Goal: Task Accomplishment & Management: Use online tool/utility

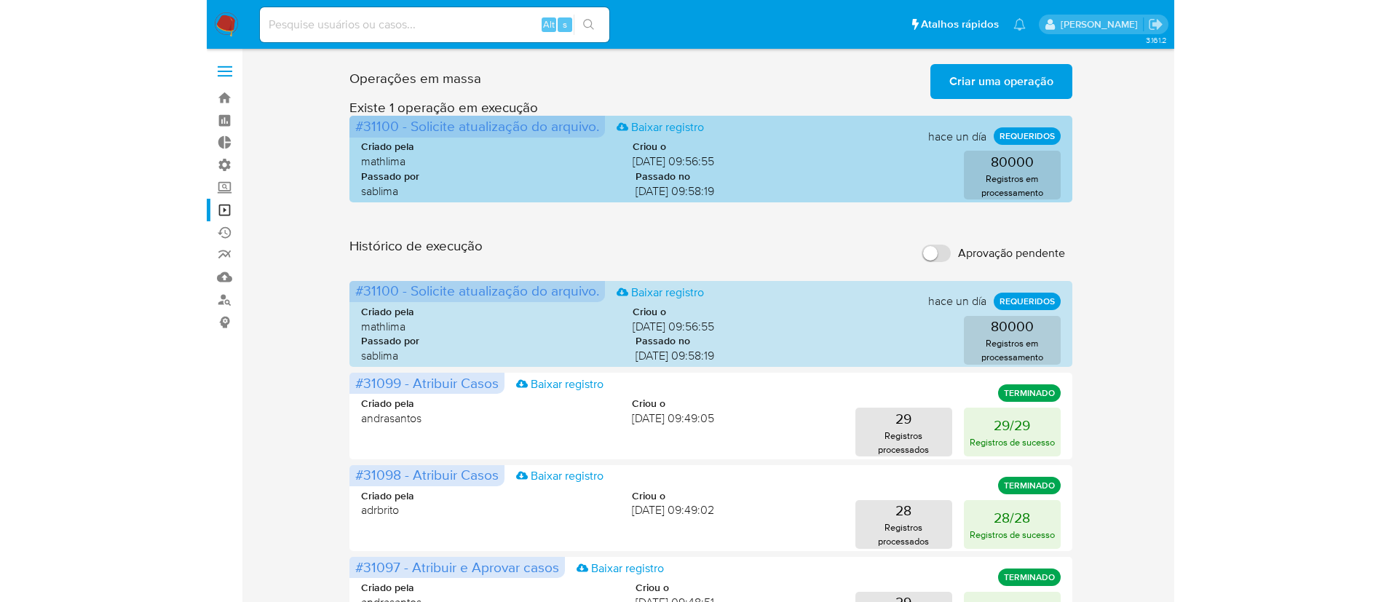
scroll to position [20, 0]
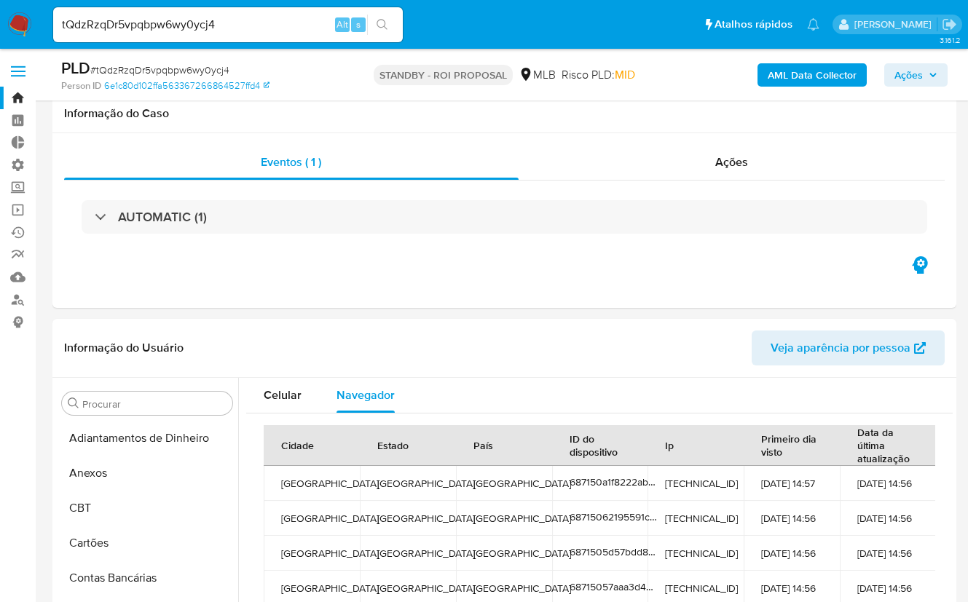
select select "10"
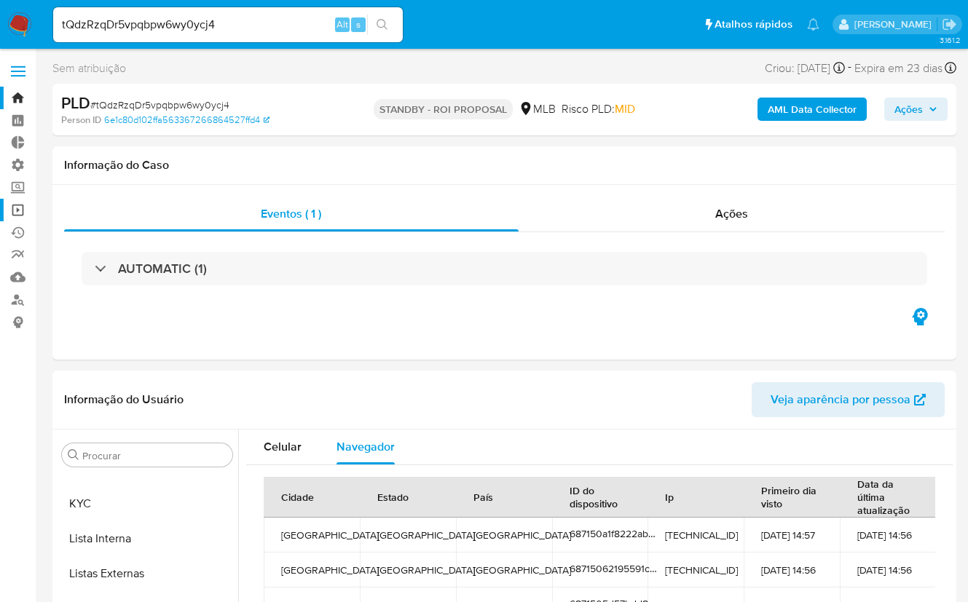
click at [19, 208] on link "Operações em massa" at bounding box center [86, 210] width 173 height 23
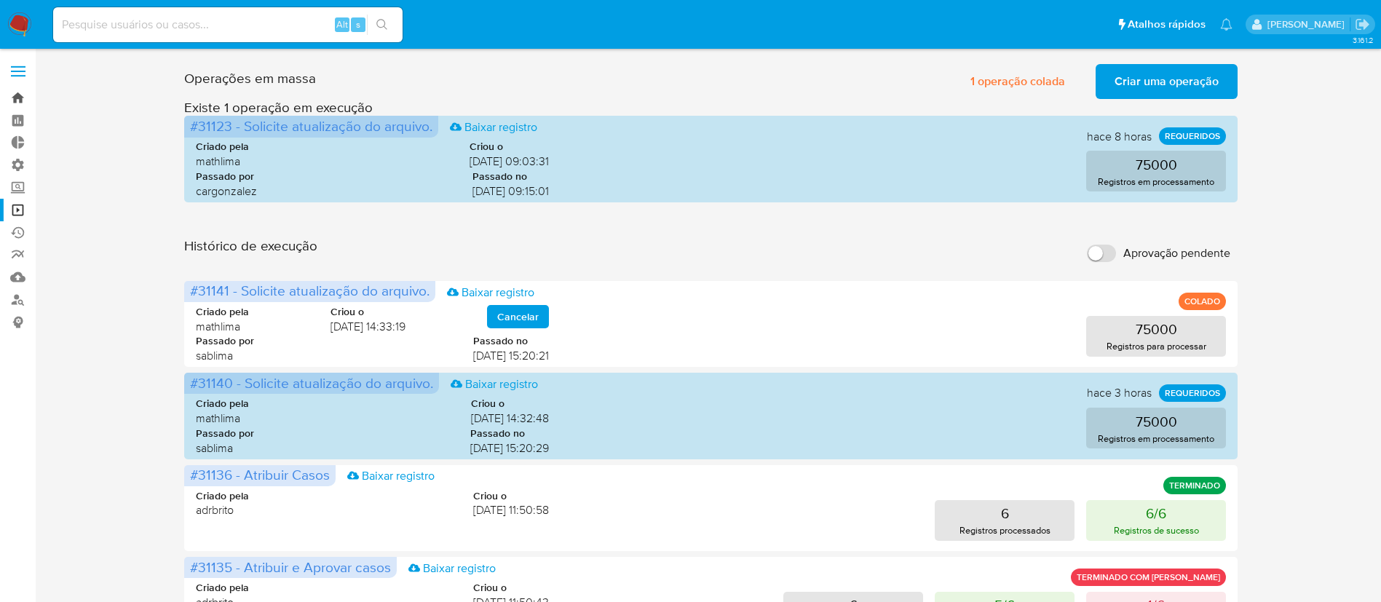
click at [20, 93] on link "Bandeja" at bounding box center [86, 98] width 173 height 23
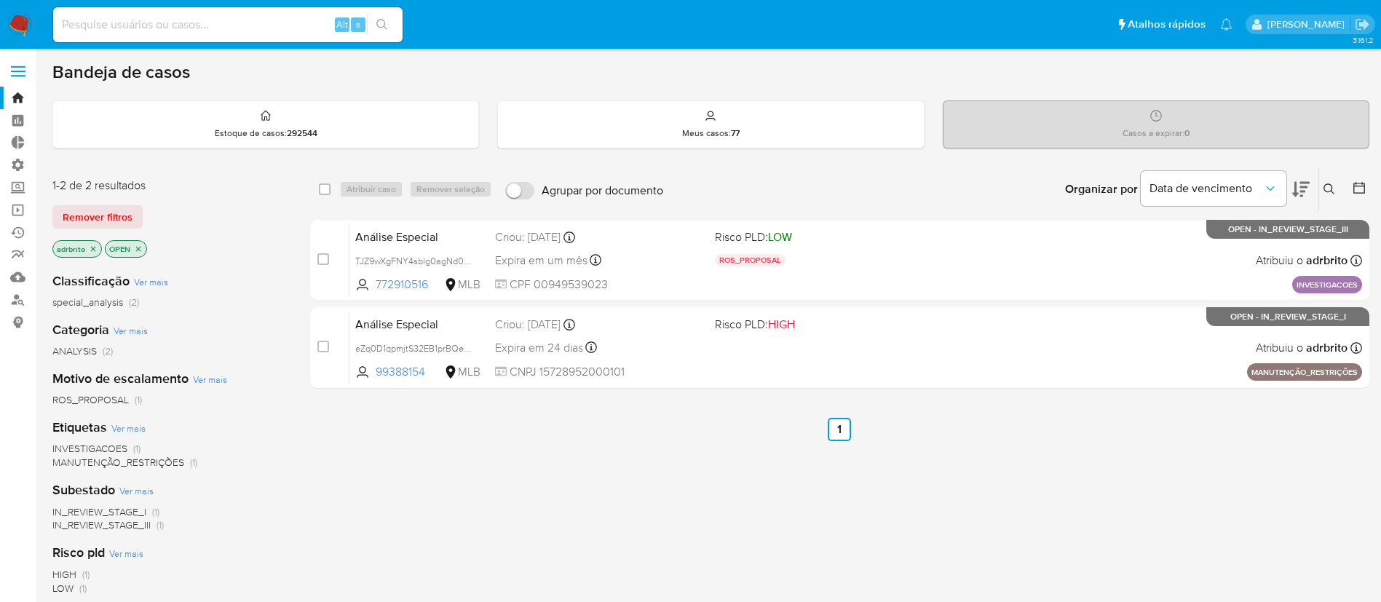
click at [99, 248] on p "adrbrito" at bounding box center [77, 249] width 48 height 16
click at [93, 250] on icon "close-filter" at bounding box center [93, 249] width 9 height 9
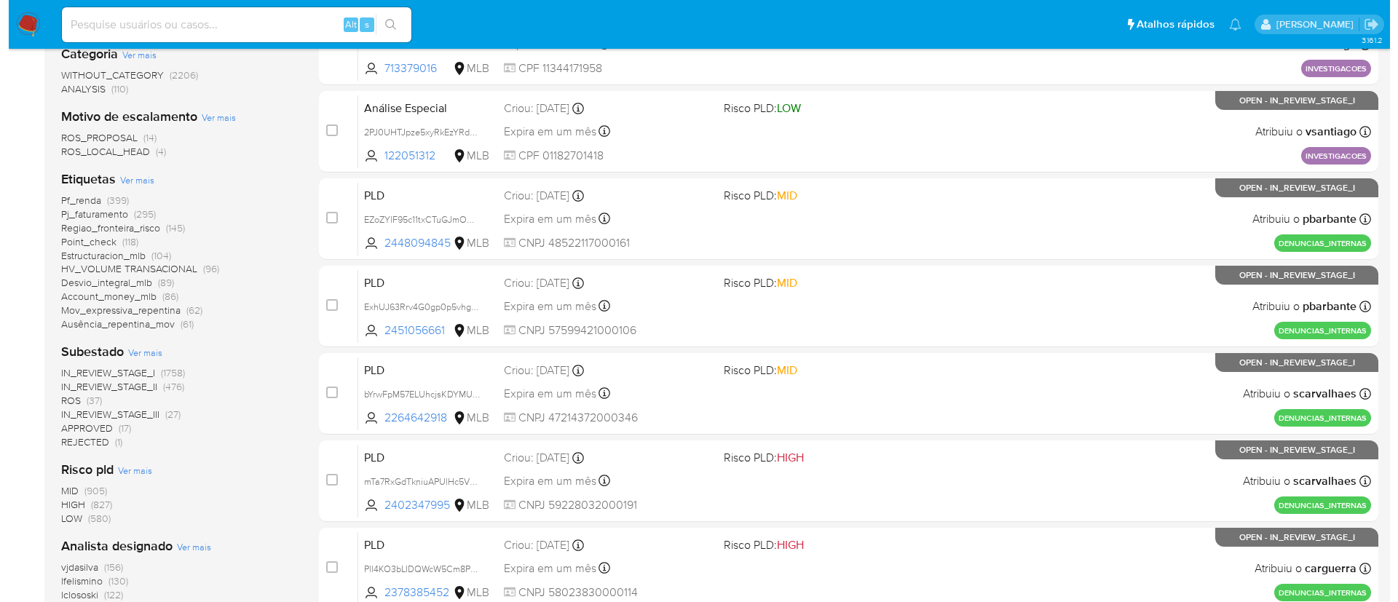
scroll to position [600, 0]
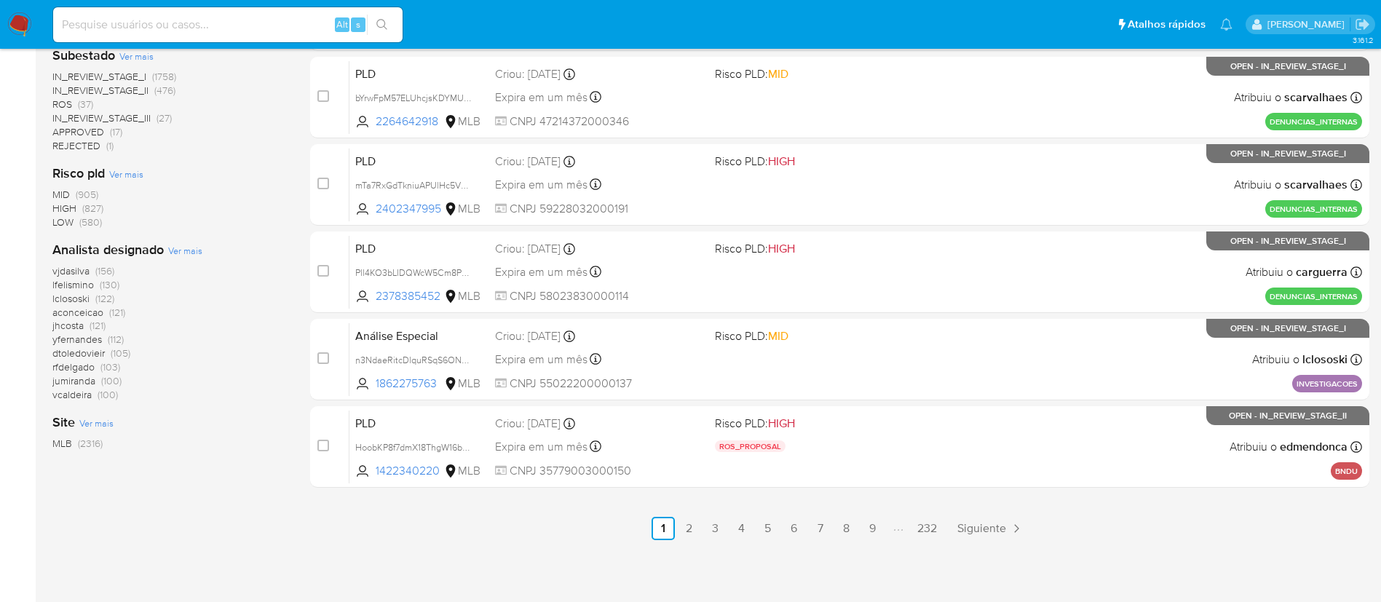
click at [184, 250] on span "Ver mais" at bounding box center [185, 250] width 34 height 13
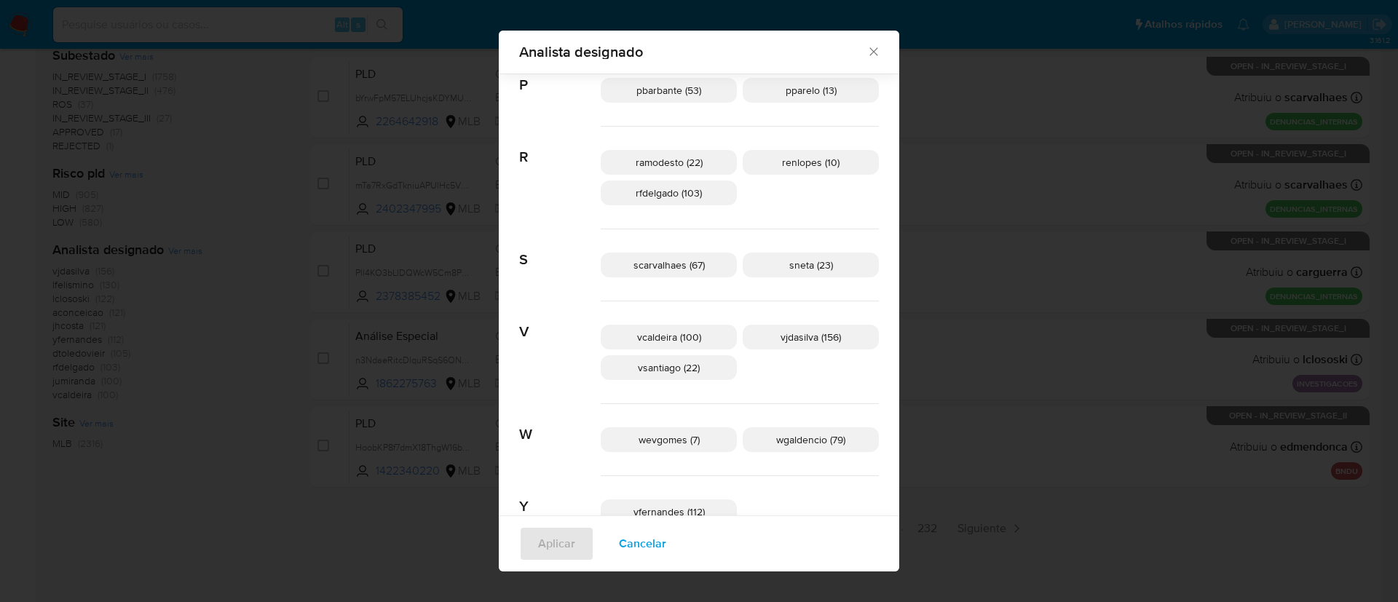
scroll to position [830, 0]
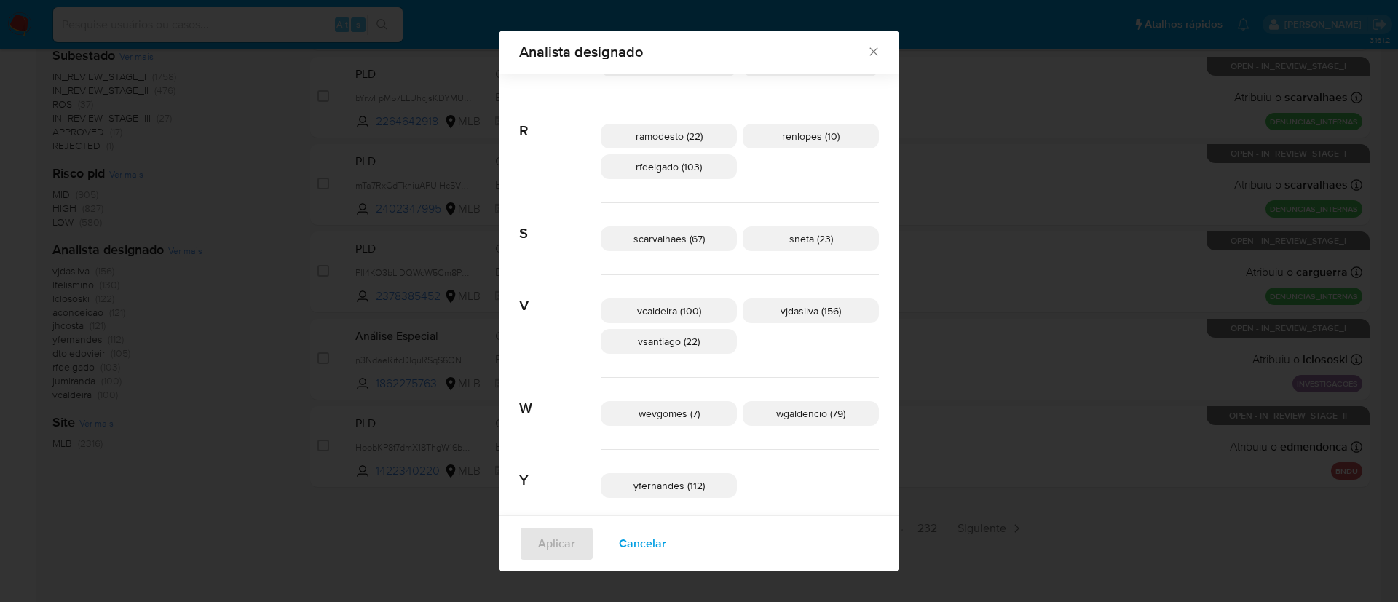
click at [665, 341] on span "vsantiago (22)" at bounding box center [669, 341] width 62 height 15
click at [594, 539] on button "Aplicar" at bounding box center [556, 543] width 75 height 35
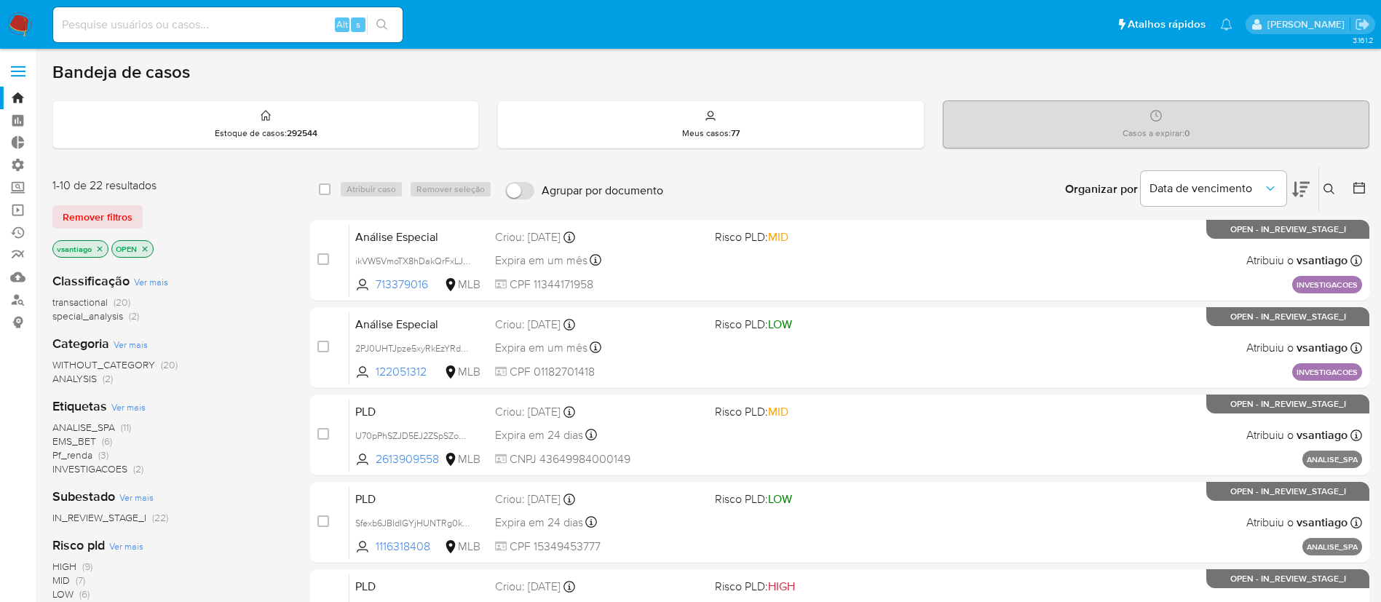
click at [95, 470] on span "INVESTIGACOES" at bounding box center [89, 469] width 75 height 15
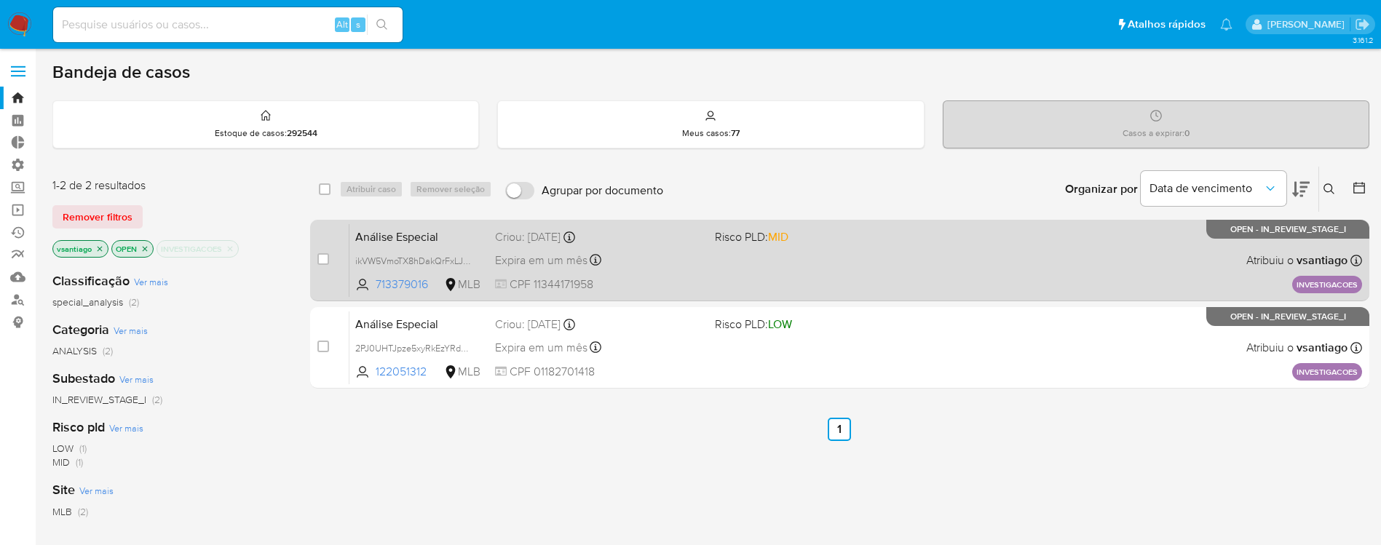
click at [551, 255] on span "Expira em um mês" at bounding box center [541, 261] width 92 height 16
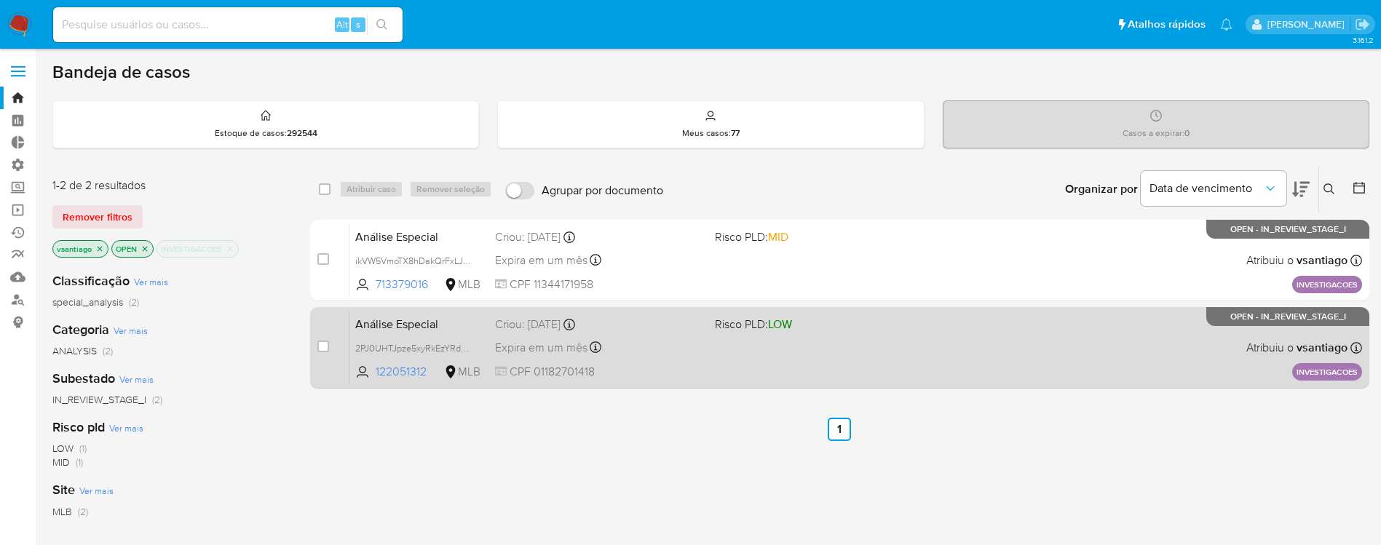
click at [544, 366] on span "CPF 01182701418" at bounding box center [599, 372] width 208 height 16
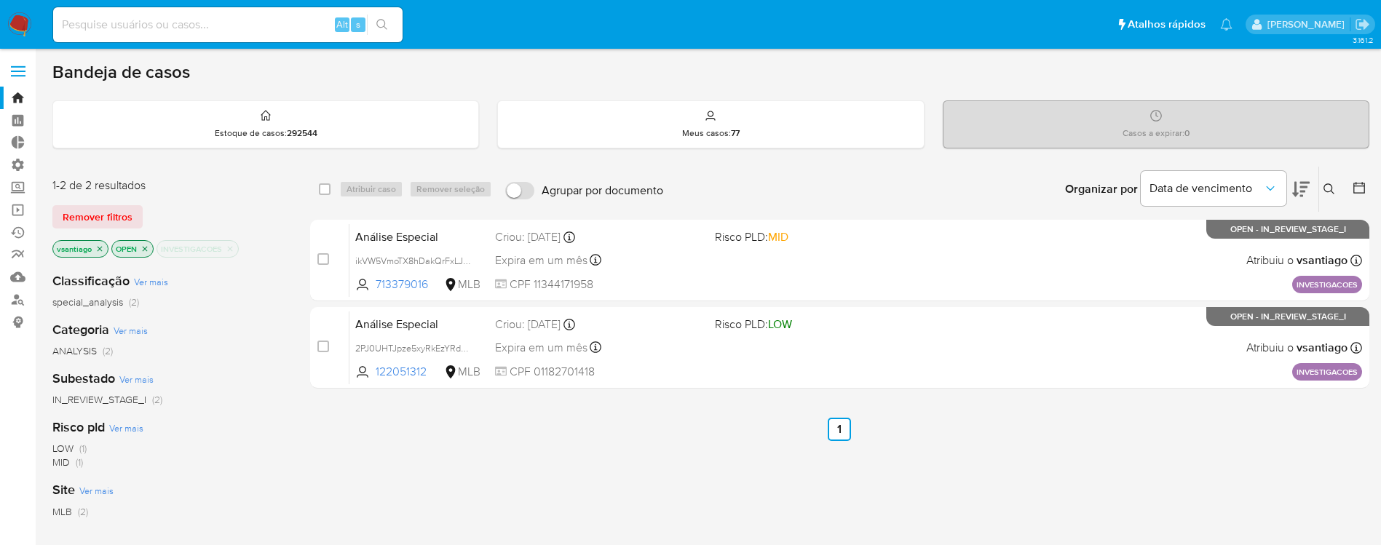
click at [100, 224] on span "Remover filtros" at bounding box center [98, 217] width 70 height 20
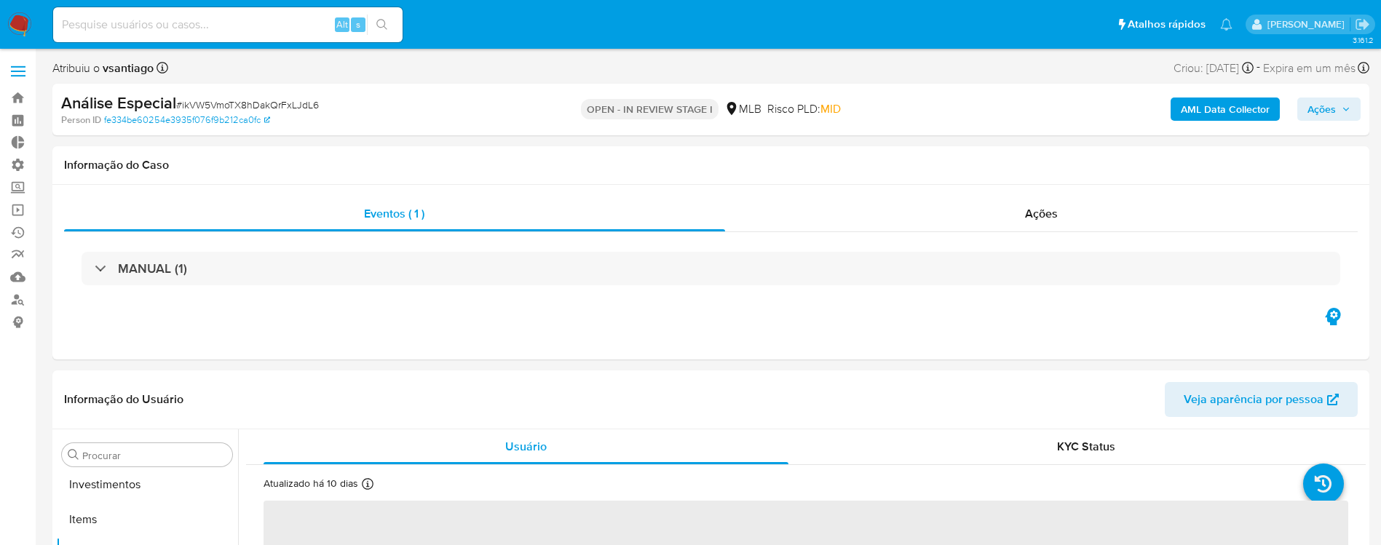
scroll to position [755, 0]
select select "10"
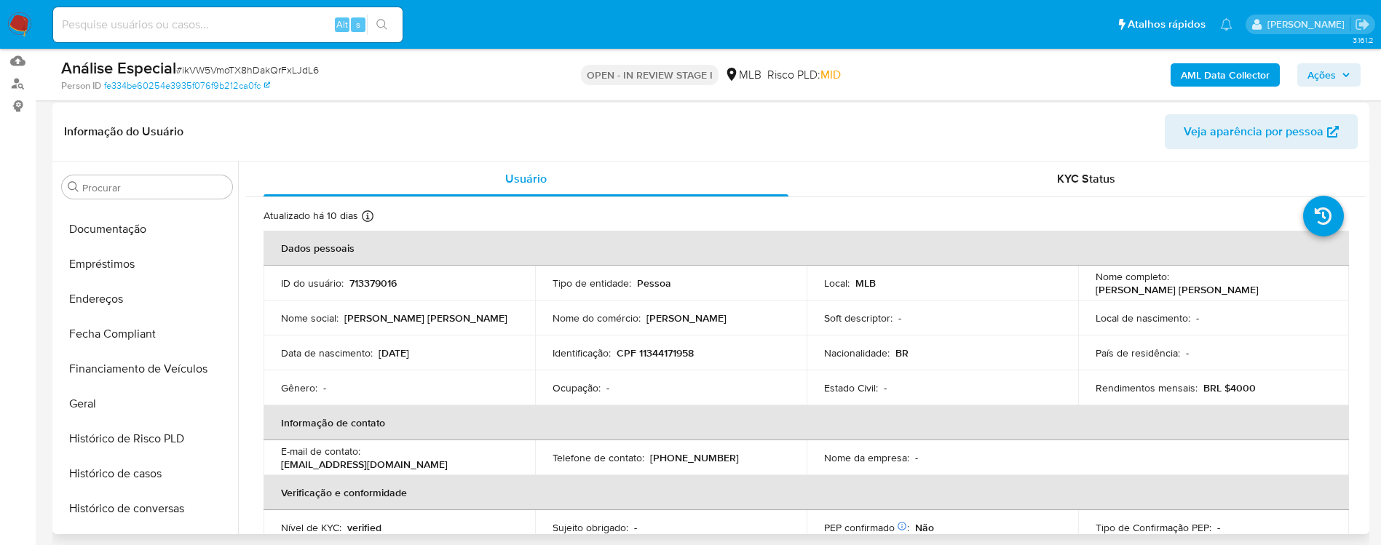
scroll to position [313, 0]
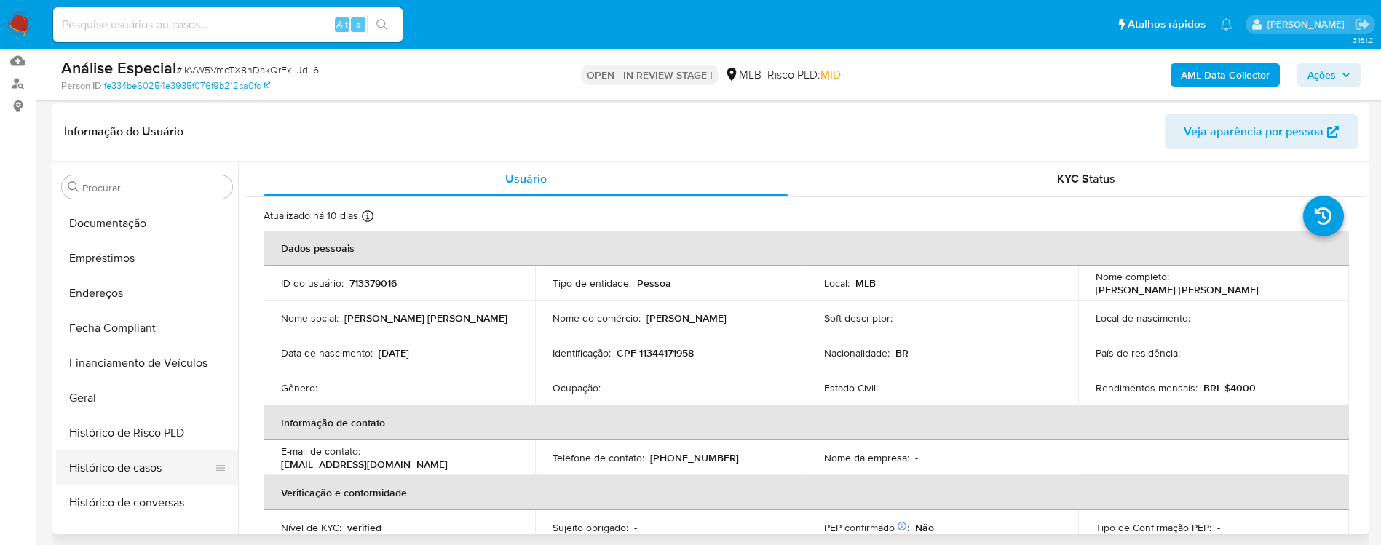
click at [167, 452] on button "Histórico de casos" at bounding box center [141, 468] width 170 height 35
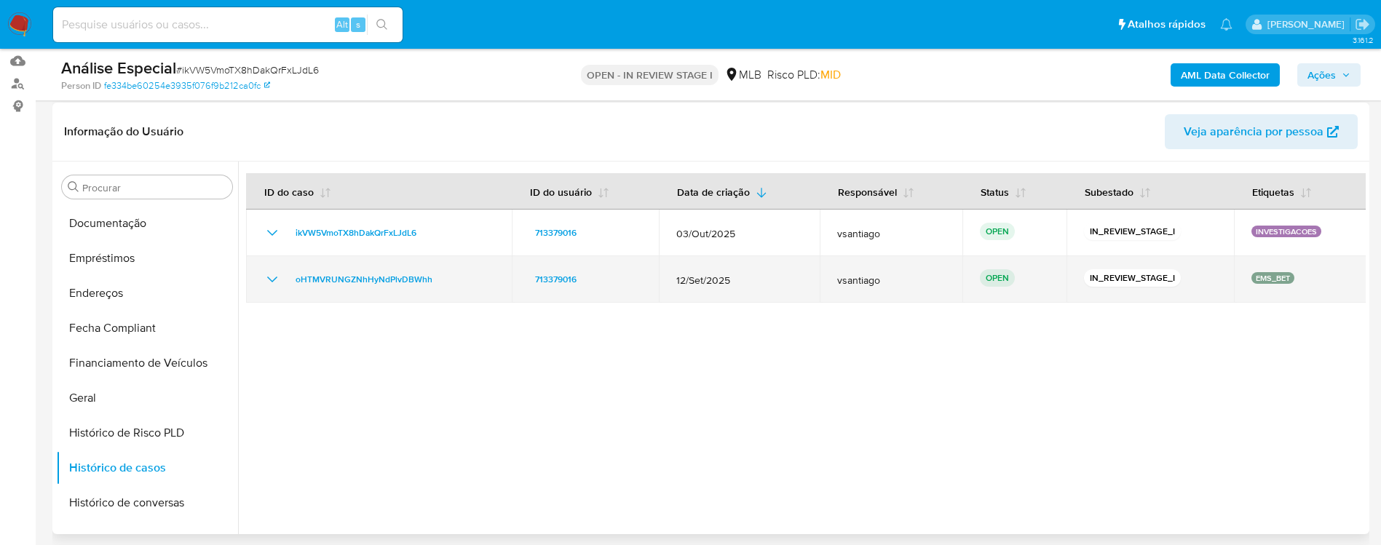
drag, startPoint x: 1250, startPoint y: 281, endPoint x: 1285, endPoint y: 279, distance: 35.0
click at [1285, 279] on p "EMS_BET" at bounding box center [1273, 278] width 43 height 12
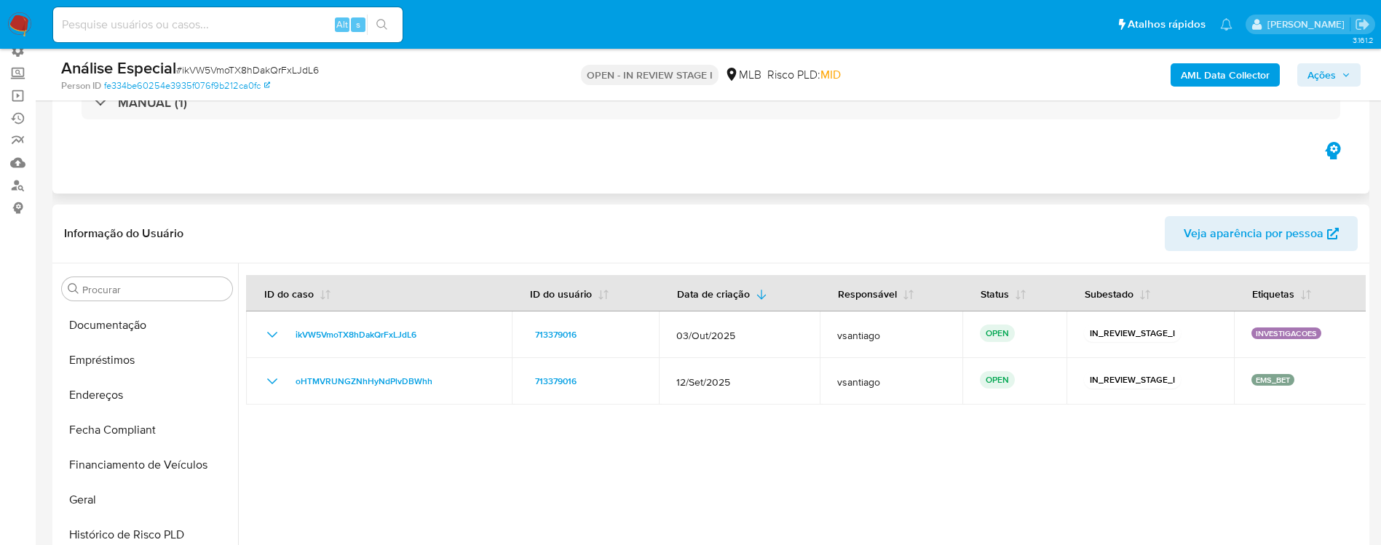
scroll to position [39, 0]
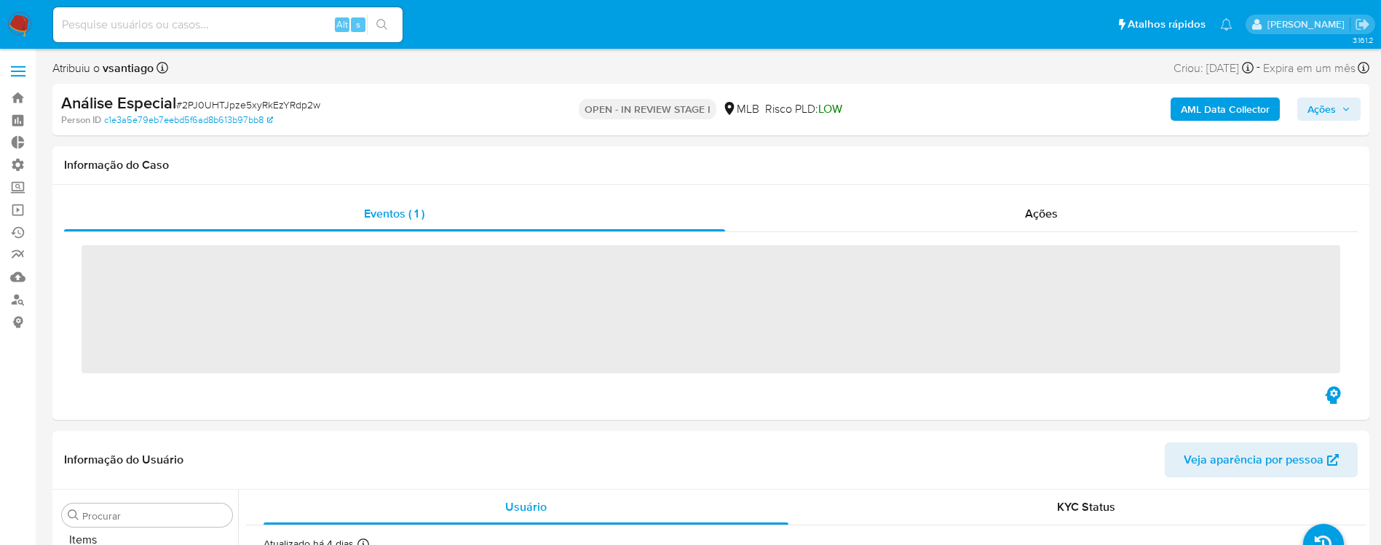
scroll to position [755, 0]
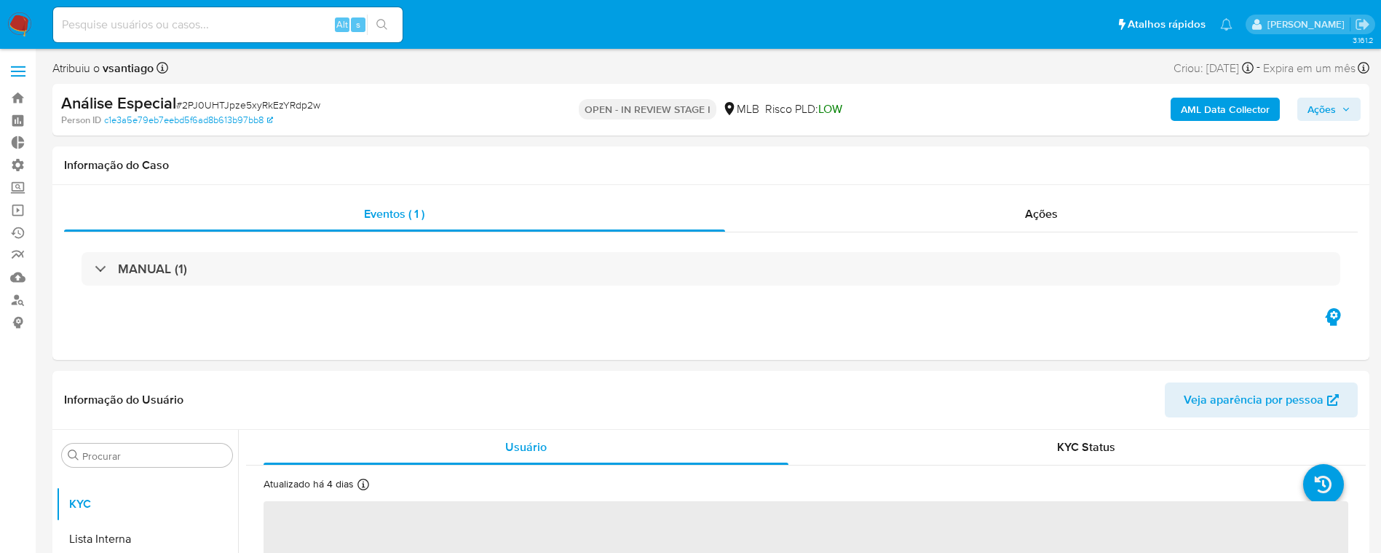
select select "10"
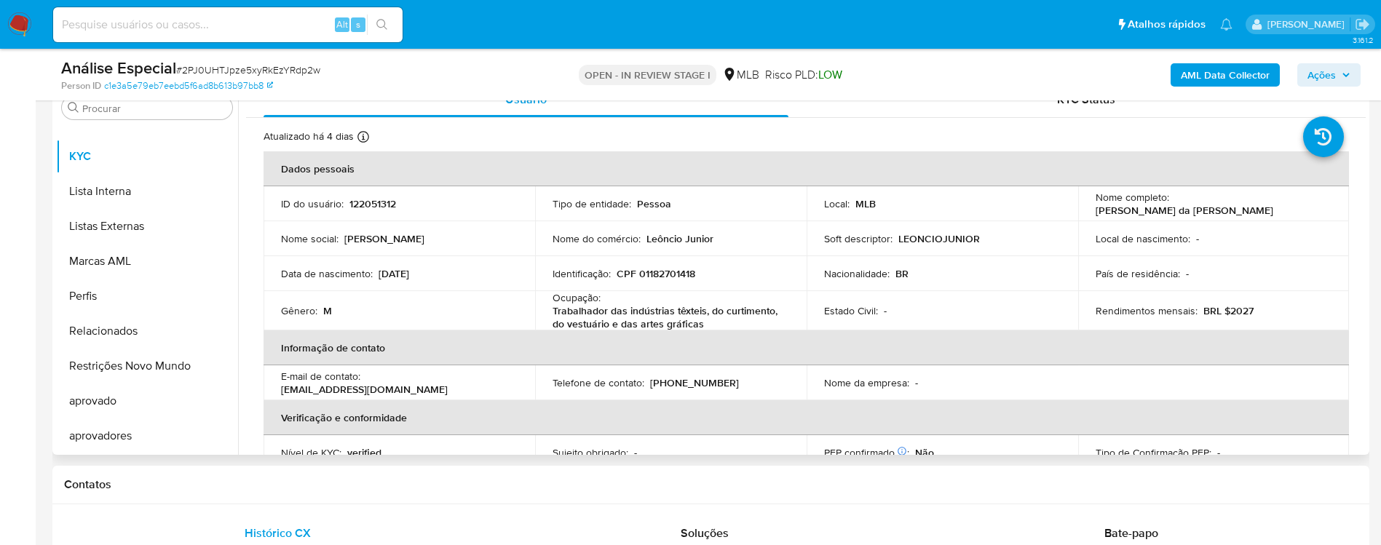
scroll to position [299, 0]
drag, startPoint x: 239, startPoint y: 384, endPoint x: 242, endPoint y: 331, distance: 52.5
click at [242, 331] on div "Usuário KYC Status Atualizado há 4 [PERSON_NAME] [PERSON_NAME]: [DATE] 14:46:01…" at bounding box center [802, 265] width 1128 height 373
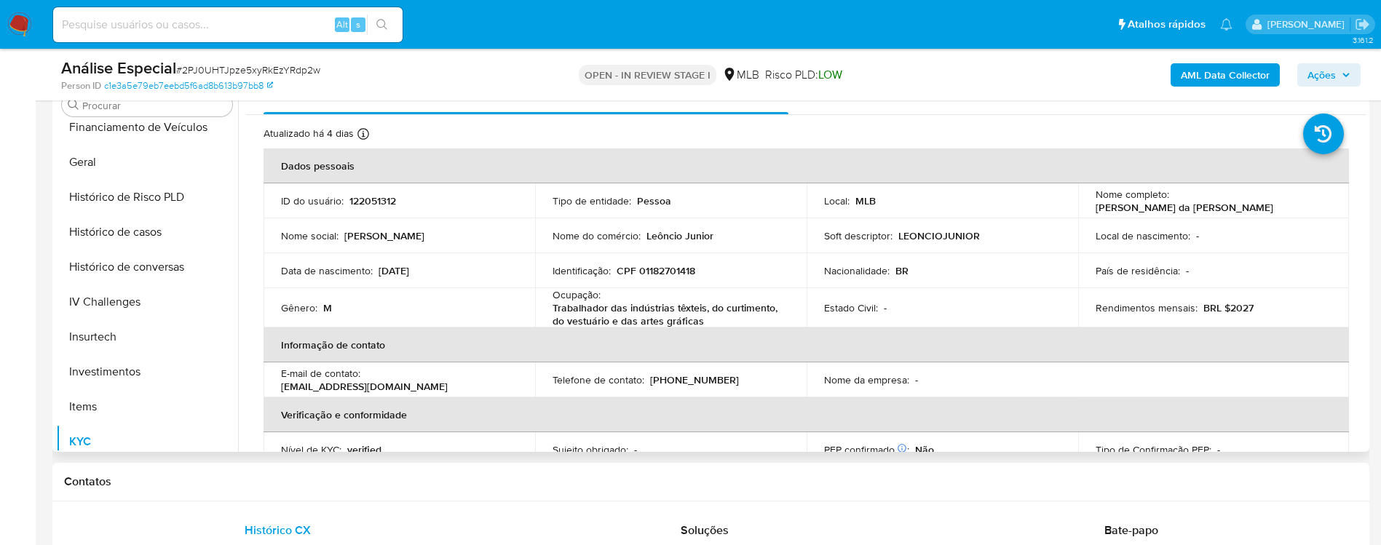
scroll to position [438, 0]
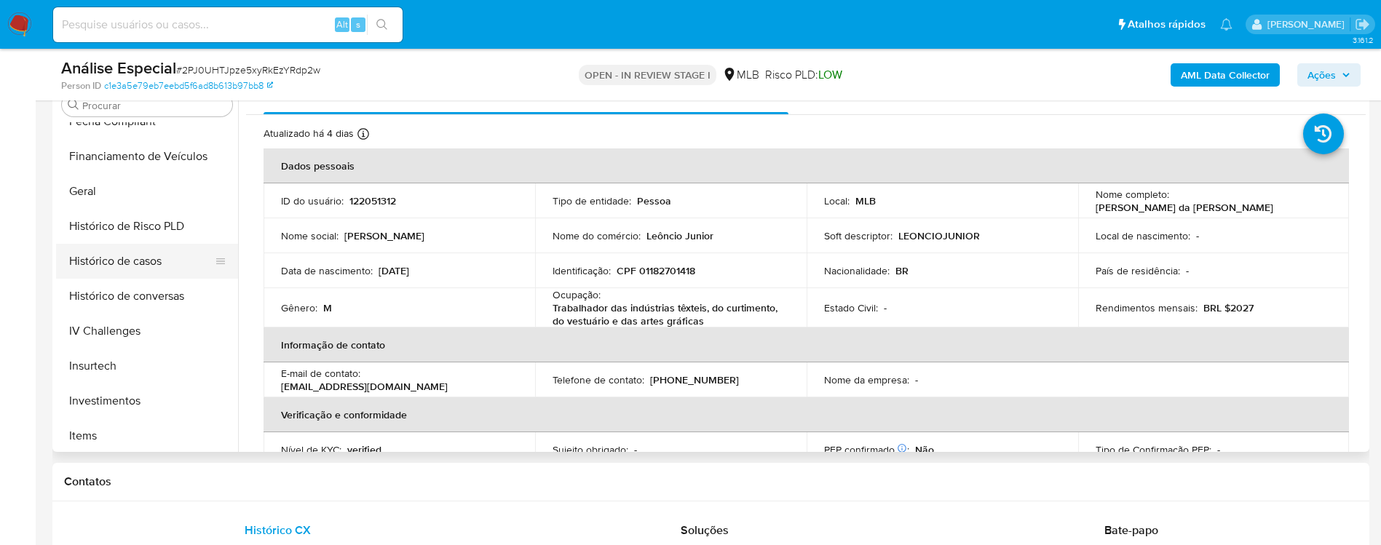
click at [165, 267] on button "Histórico de casos" at bounding box center [141, 261] width 170 height 35
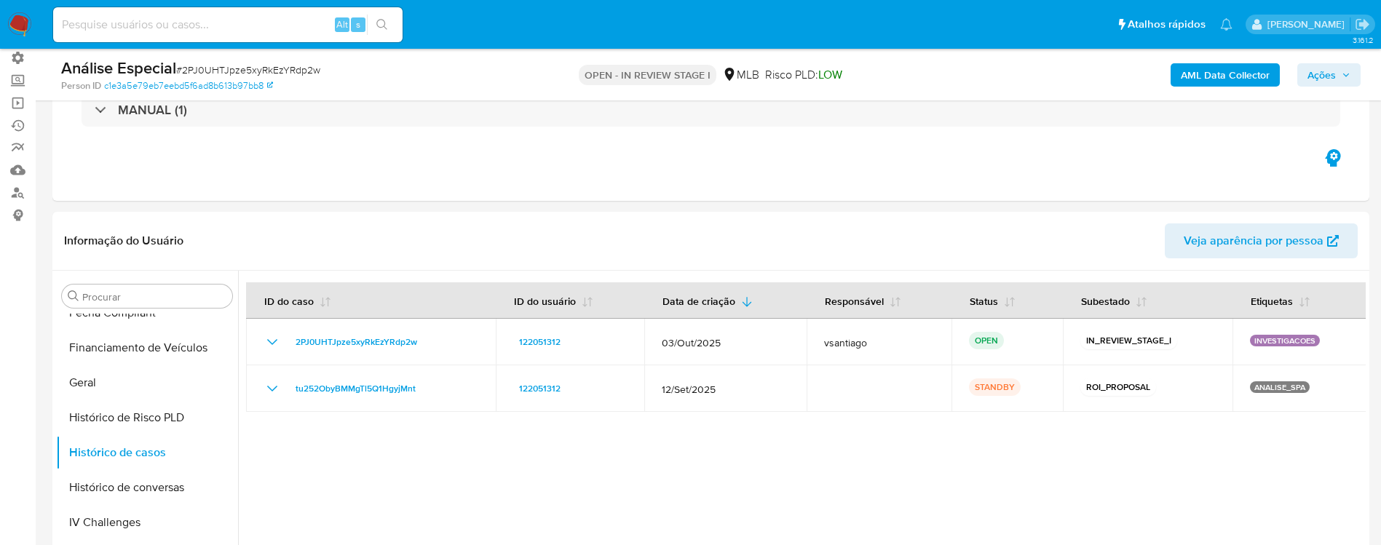
scroll to position [104, 0]
